Goal: Task Accomplishment & Management: Use online tool/utility

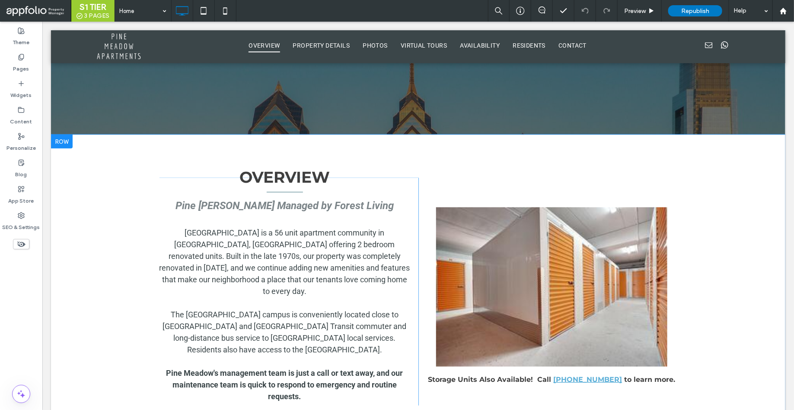
scroll to position [329, 0]
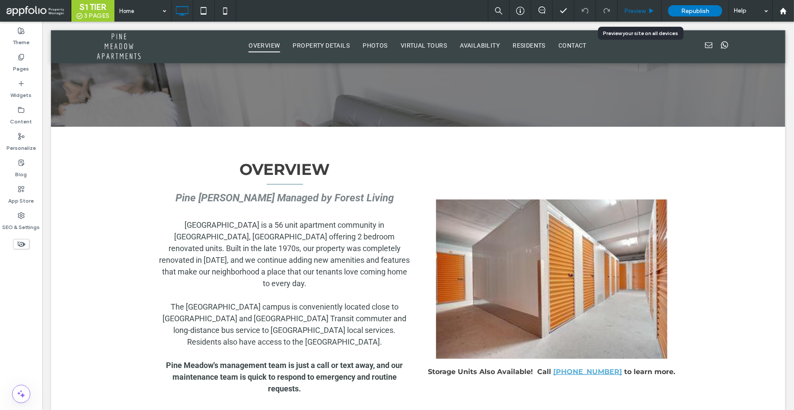
click at [640, 8] on span "Preview" at bounding box center [636, 10] width 22 height 7
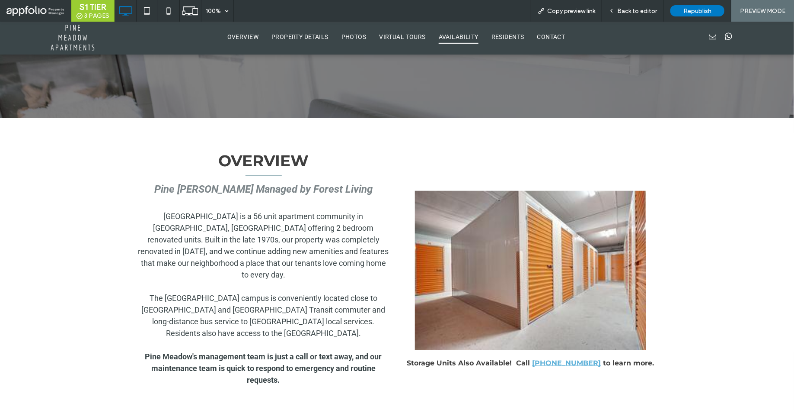
click at [468, 38] on span "AVAILABILITY" at bounding box center [459, 36] width 40 height 13
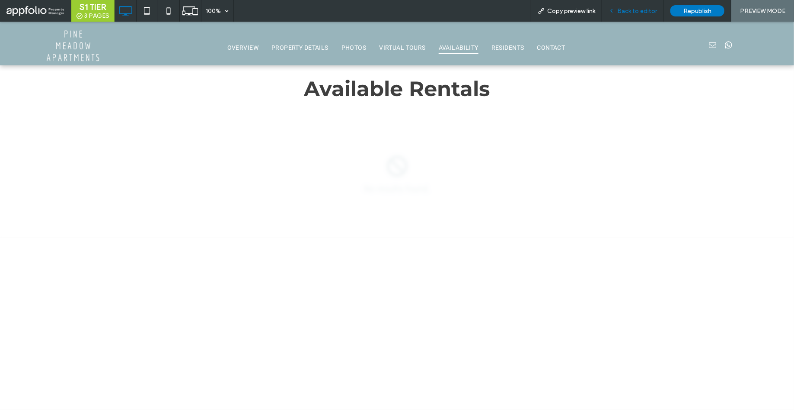
click at [639, 9] on span "Back to editor" at bounding box center [638, 10] width 40 height 7
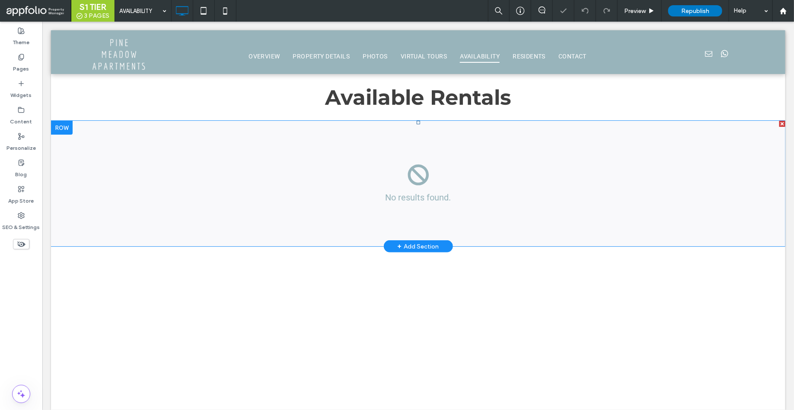
click at [421, 175] on span at bounding box center [418, 182] width 735 height 125
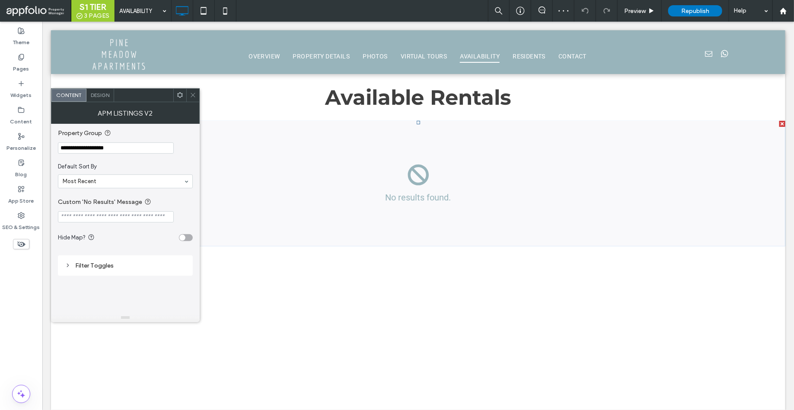
click at [132, 149] on input "**********" at bounding box center [116, 147] width 116 height 11
click at [134, 151] on input "**********" at bounding box center [116, 147] width 116 height 11
click at [144, 160] on section "Default Sort By Most Recent" at bounding box center [125, 175] width 135 height 35
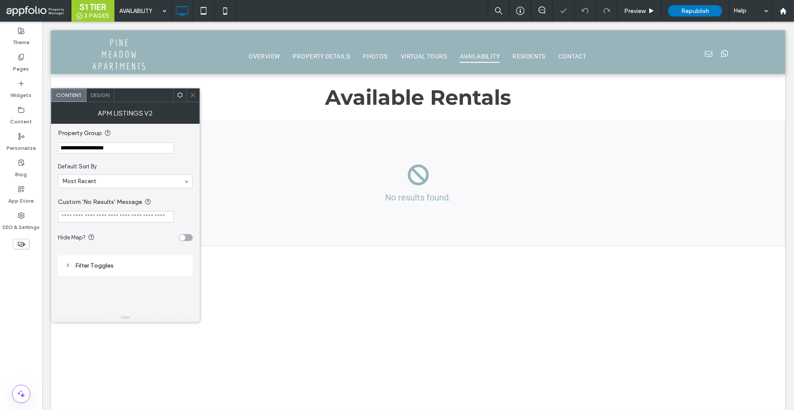
click at [194, 96] on icon at bounding box center [193, 95] width 6 height 6
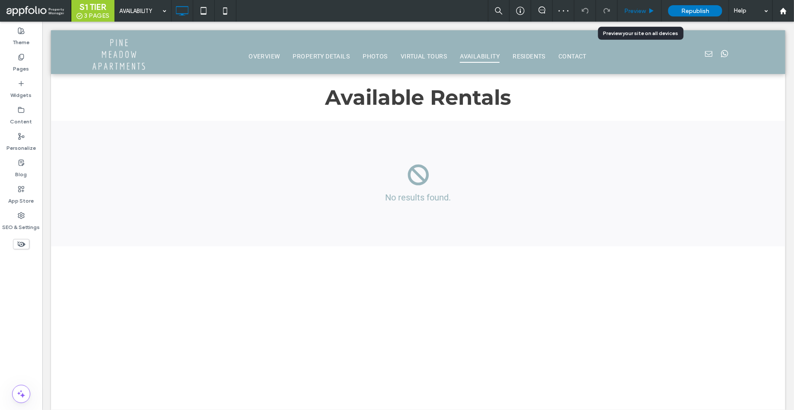
click at [640, 11] on span "Preview" at bounding box center [636, 10] width 22 height 7
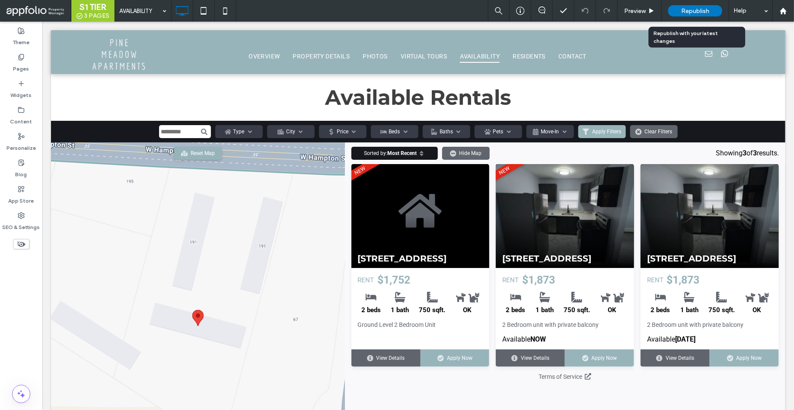
click at [689, 15] on div "Republish" at bounding box center [696, 10] width 54 height 11
